Goal: Complete application form

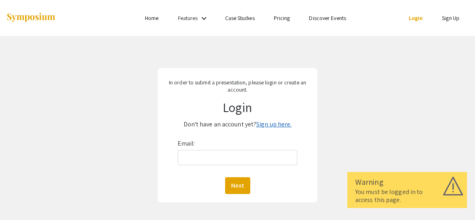
click at [261, 121] on link "Sign up here." at bounding box center [273, 124] width 35 height 8
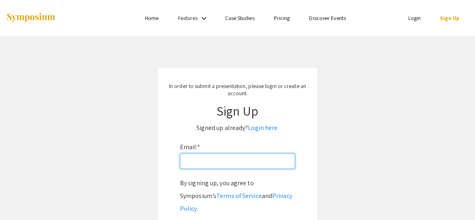
click at [236, 160] on input "Email: *" at bounding box center [237, 160] width 115 height 15
type input "[EMAIL_ADDRESS][DOMAIN_NAME]"
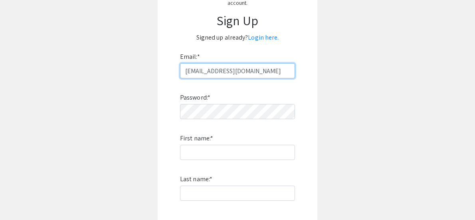
scroll to position [93, 0]
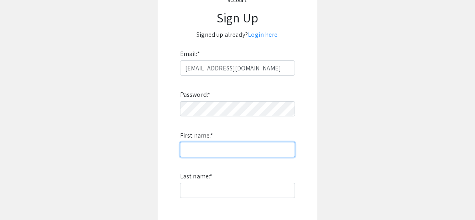
click at [229, 152] on input "First name: *" at bounding box center [237, 149] width 115 height 15
type input "[PERSON_NAME]"
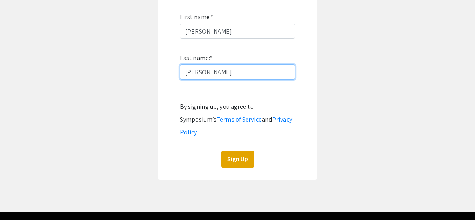
scroll to position [219, 0]
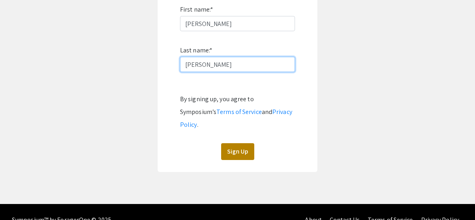
type input "[PERSON_NAME]"
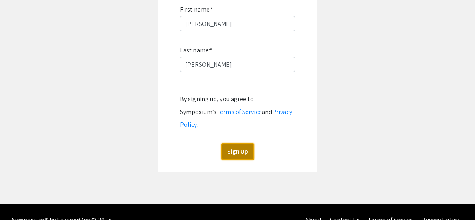
drag, startPoint x: 237, startPoint y: 137, endPoint x: 313, endPoint y: 144, distance: 75.7
click at [237, 143] on button "Sign Up" at bounding box center [237, 151] width 33 height 17
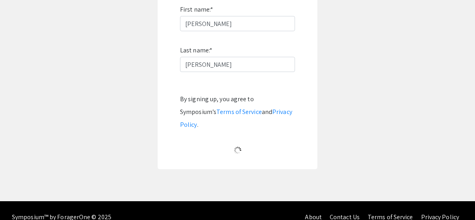
scroll to position [80, 0]
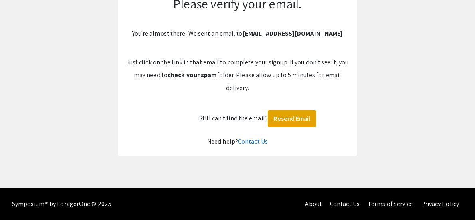
drag, startPoint x: 386, startPoint y: 141, endPoint x: 374, endPoint y: 154, distance: 17.8
click at [386, 141] on app-signup "Please verify your email. You're almost there! We sent an email to [EMAIL_ADDRE…" at bounding box center [237, 72] width 475 height 168
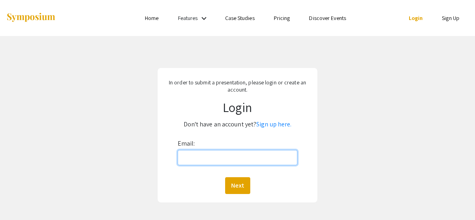
click at [243, 154] on input "Email:" at bounding box center [238, 157] width 120 height 15
type input "[EMAIL_ADDRESS][DOMAIN_NAME]"
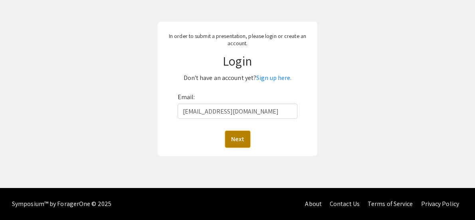
click at [234, 142] on button "Next" at bounding box center [237, 139] width 25 height 17
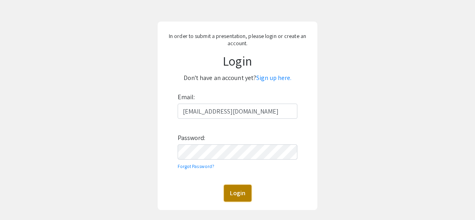
click at [240, 194] on button "Login" at bounding box center [238, 192] width 28 height 17
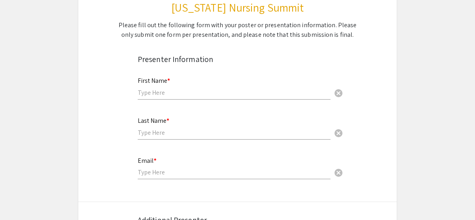
scroll to position [111, 0]
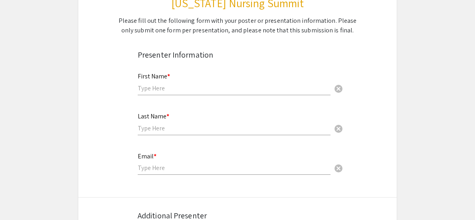
click at [197, 91] on input "text" at bounding box center [234, 88] width 193 height 8
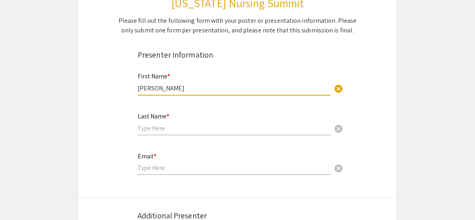
type input "[PERSON_NAME]"
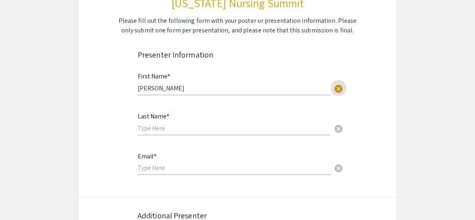
click at [200, 132] on input "text" at bounding box center [234, 128] width 193 height 8
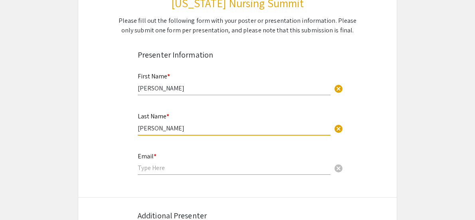
type input "[PERSON_NAME]"
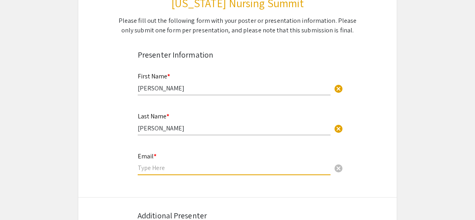
click at [192, 171] on input "email" at bounding box center [234, 167] width 193 height 8
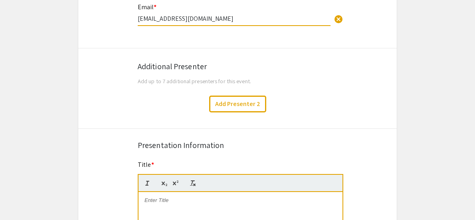
scroll to position [264, 0]
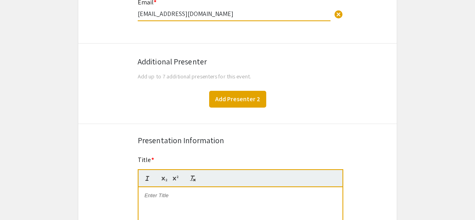
type input "[EMAIL_ADDRESS][DOMAIN_NAME]"
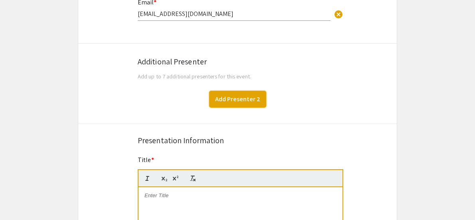
click at [225, 100] on button "Add Presenter 2" at bounding box center [237, 99] width 57 height 17
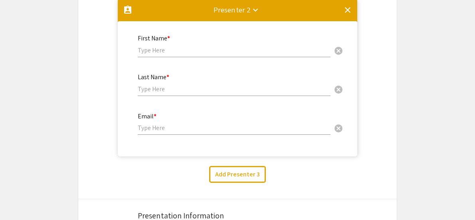
click at [197, 50] on input "text" at bounding box center [234, 50] width 193 height 8
type input "Tinnikka"
click at [158, 90] on input "text" at bounding box center [234, 89] width 193 height 8
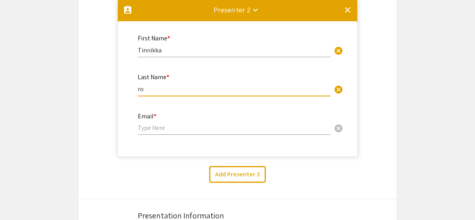
type input "r"
type input "Robertson-Jone"
drag, startPoint x: 186, startPoint y: 91, endPoint x: 101, endPoint y: 91, distance: 85.0
click at [101, 91] on mat-accordion "assignment_ind Presenter 2 keyboard_arrow_down clear First Name * Tinnikka canc…" at bounding box center [237, 80] width 319 height 169
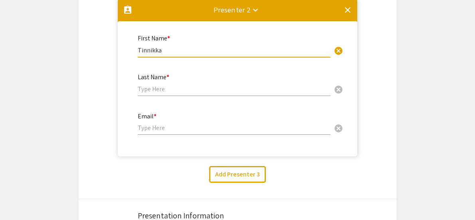
drag, startPoint x: 141, startPoint y: 48, endPoint x: 134, endPoint y: 46, distance: 7.0
click at [133, 47] on div "First Name * Tinnikka cancel This field is required." at bounding box center [238, 49] width 212 height 33
click at [346, 6] on mat-icon "clear" at bounding box center [348, 10] width 10 height 10
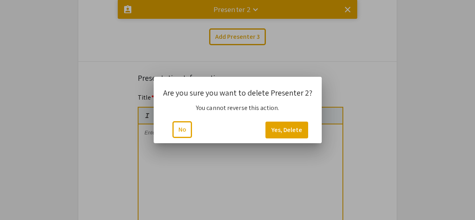
scroll to position [0, 0]
click at [278, 129] on button "Yes, Delete" at bounding box center [286, 129] width 43 height 17
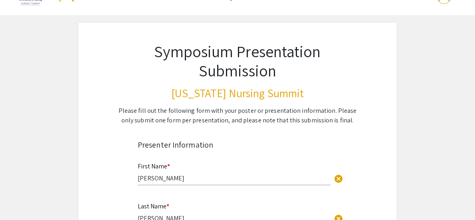
scroll to position [20, 0]
